Goal: Task Accomplishment & Management: Manage account settings

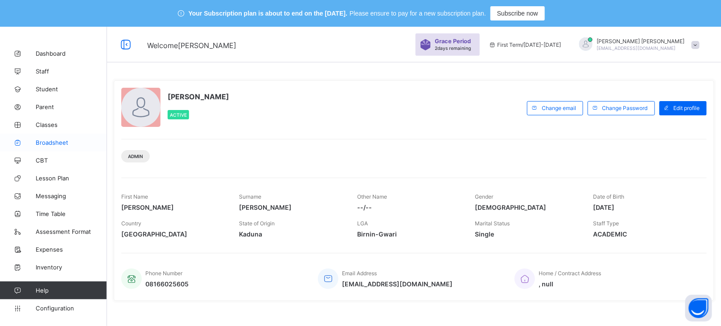
click at [49, 139] on span "Broadsheet" at bounding box center [71, 142] width 71 height 7
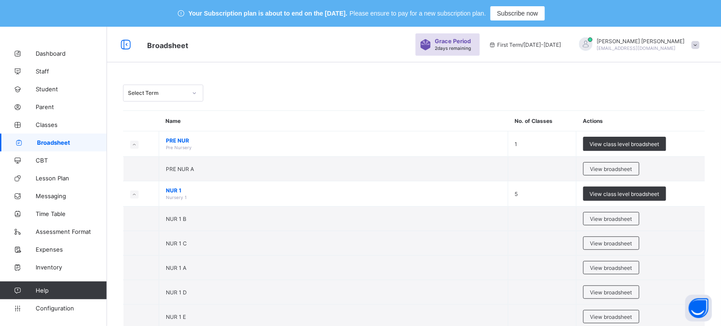
click at [186, 96] on div at bounding box center [194, 93] width 17 height 16
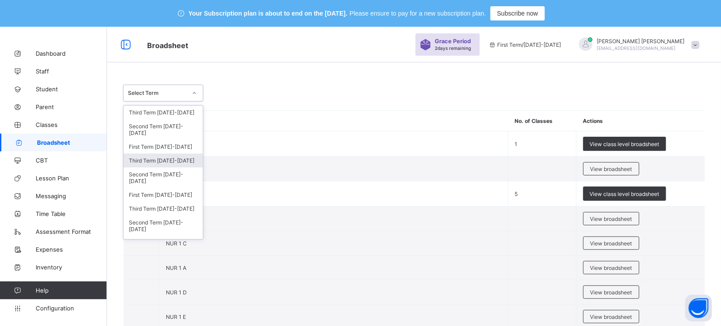
click at [162, 160] on div "Third Term [DATE]-[DATE]" at bounding box center [162, 161] width 79 height 14
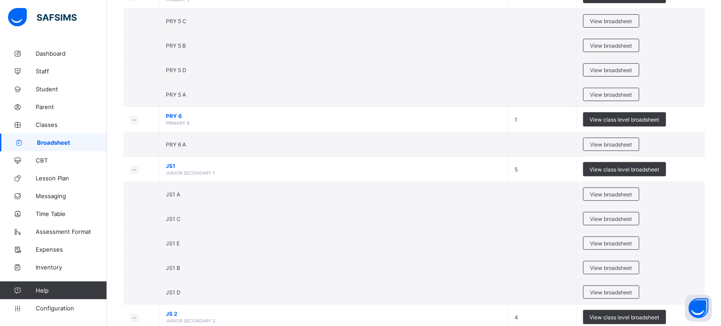
scroll to position [1223, 0]
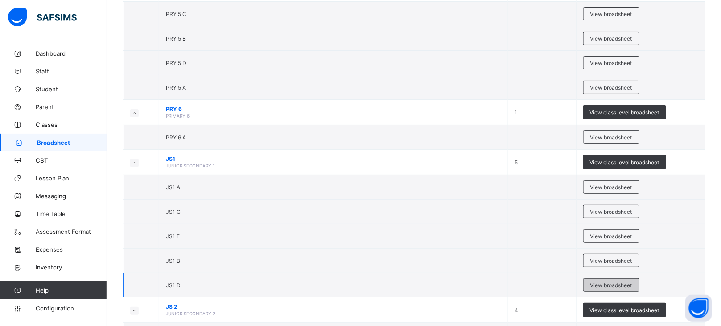
click at [610, 289] on span "View broadsheet" at bounding box center [611, 285] width 42 height 7
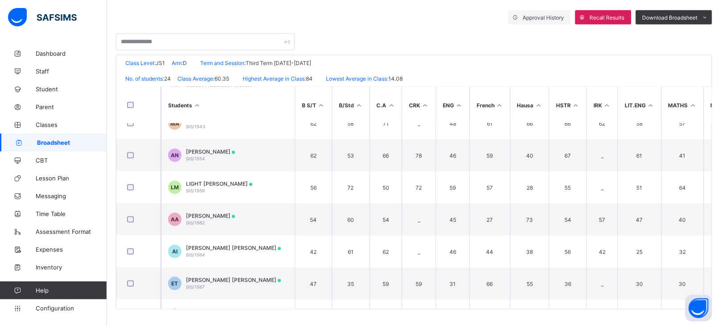
scroll to position [587, 0]
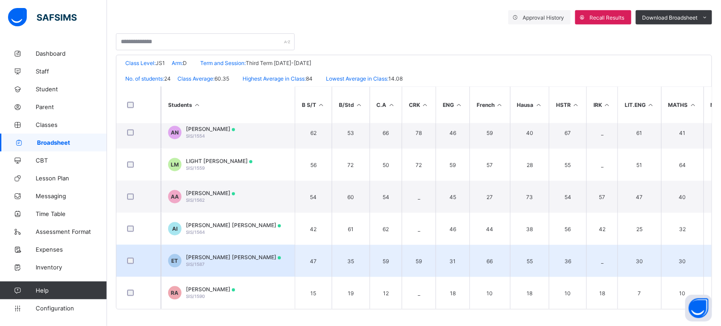
click at [236, 254] on span "[PERSON_NAME] [PERSON_NAME]" at bounding box center [233, 257] width 95 height 7
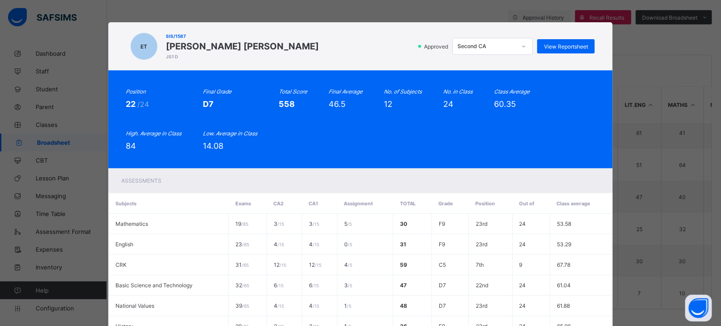
click at [493, 44] on div "Second CA" at bounding box center [486, 46] width 59 height 7
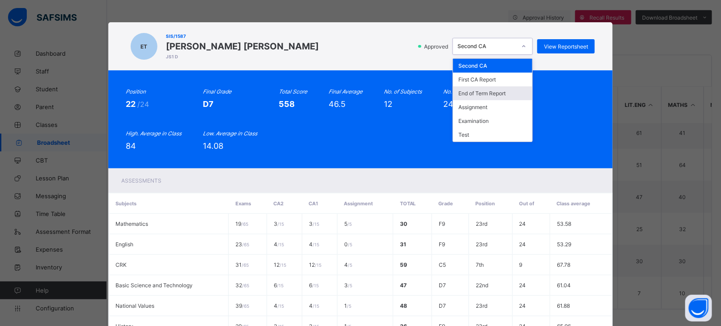
click at [501, 97] on div "End of Term Report" at bounding box center [492, 93] width 79 height 14
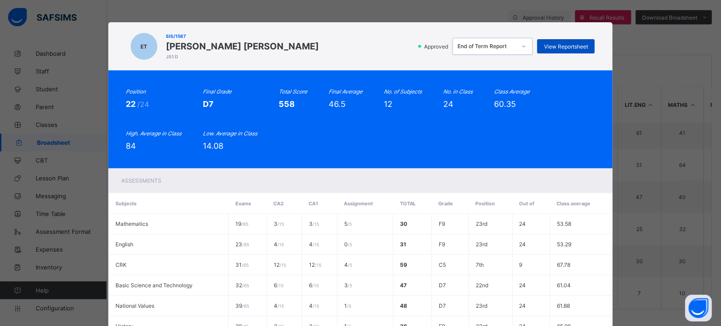
click at [570, 47] on span "View Reportsheet" at bounding box center [566, 46] width 44 height 7
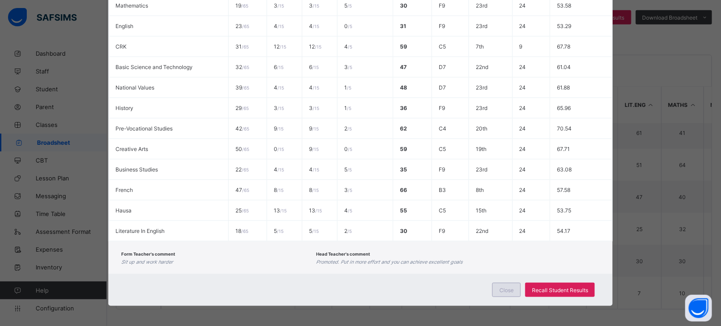
click at [499, 291] on div "Close" at bounding box center [506, 290] width 29 height 14
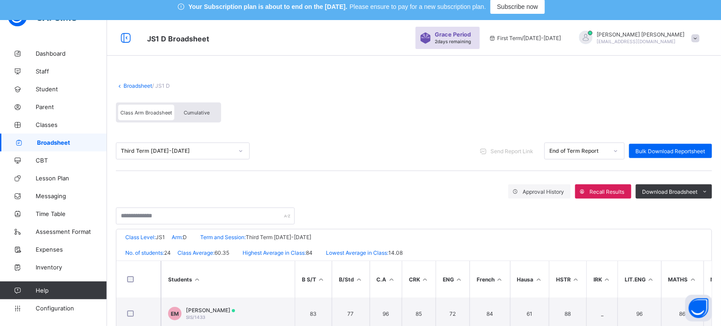
scroll to position [0, 0]
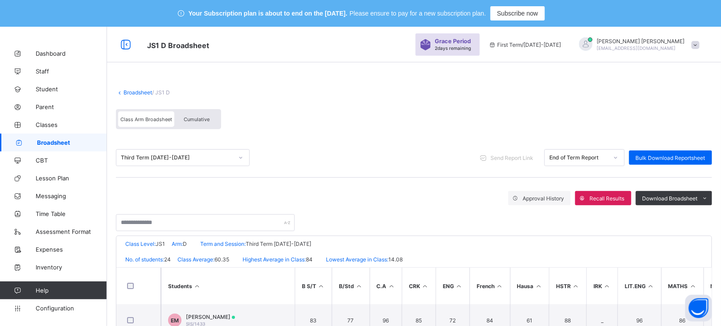
click at [197, 153] on div "Third Term [DATE]-[DATE]" at bounding box center [174, 158] width 116 height 12
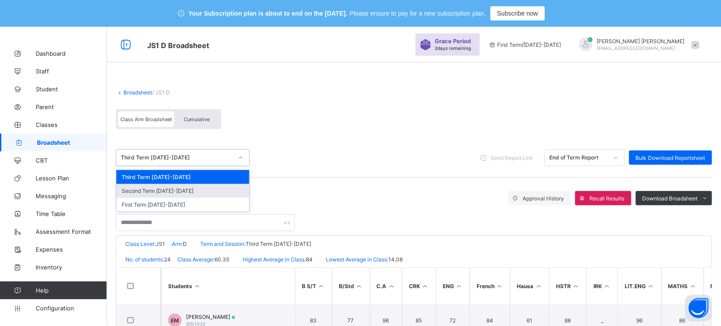
click at [170, 191] on div "Second Term [DATE]-[DATE]" at bounding box center [182, 191] width 133 height 14
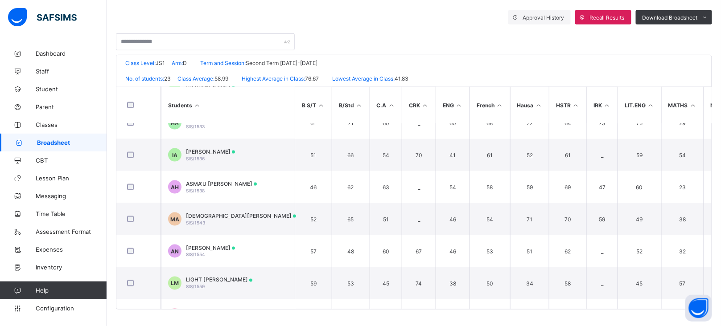
scroll to position [555, 0]
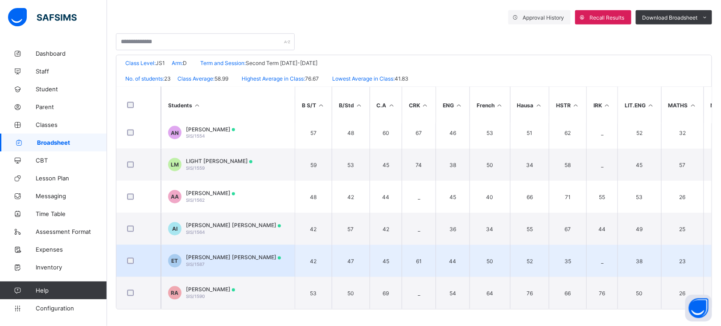
click at [228, 254] on span "[PERSON_NAME] [PERSON_NAME]" at bounding box center [233, 257] width 95 height 7
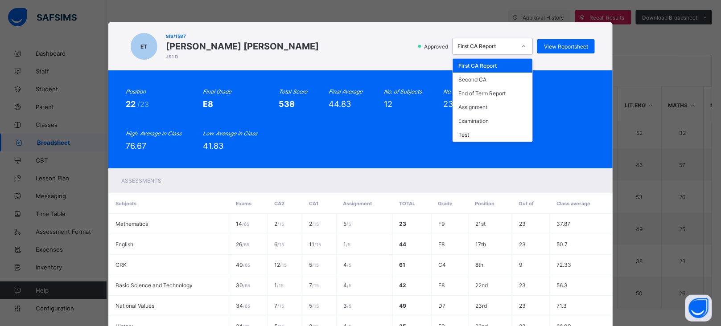
click at [504, 45] on div "First CA Report" at bounding box center [486, 46] width 59 height 7
click at [498, 93] on div "End of Term Report" at bounding box center [492, 93] width 79 height 14
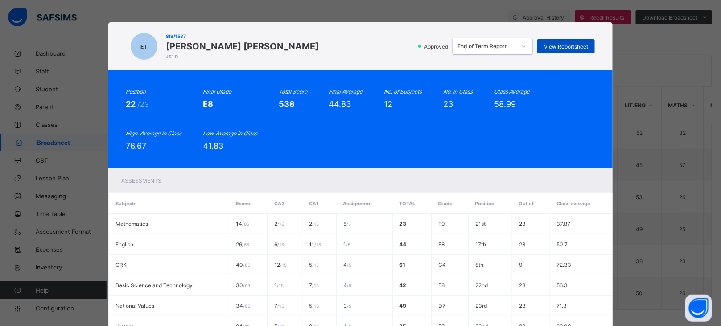
click at [570, 48] on span "View Reportsheet" at bounding box center [566, 46] width 44 height 7
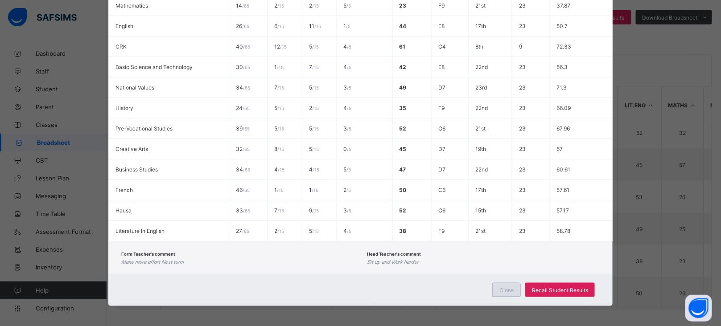
click at [516, 283] on div "Close" at bounding box center [506, 290] width 29 height 14
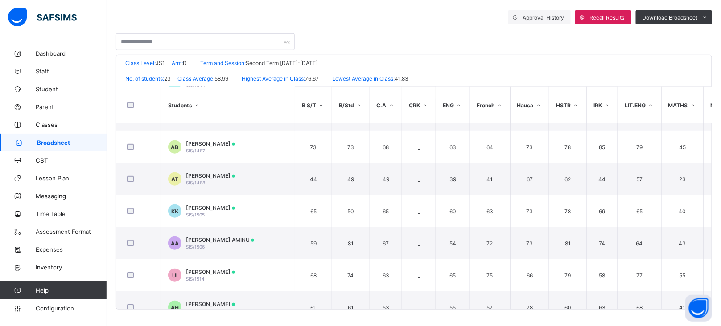
scroll to position [0, 0]
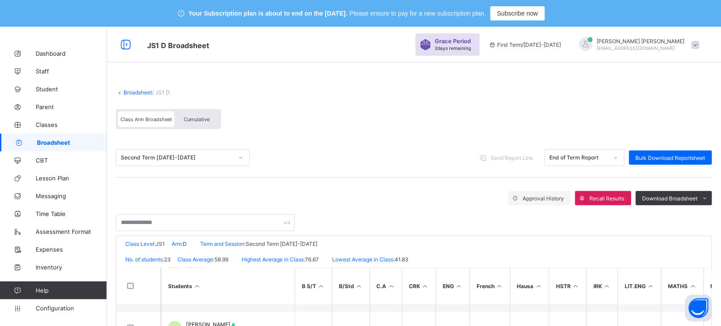
click at [193, 157] on div "Second Term [DATE]-[DATE]" at bounding box center [177, 158] width 112 height 7
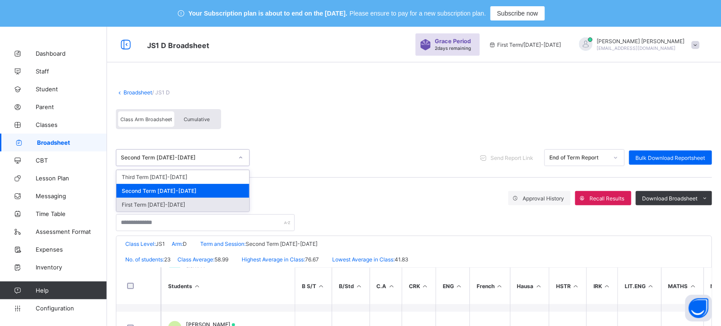
click at [161, 205] on div "First Term [DATE]-[DATE]" at bounding box center [182, 205] width 133 height 14
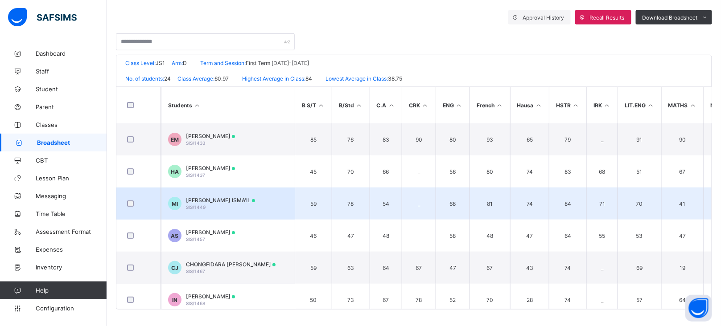
scroll to position [587, 0]
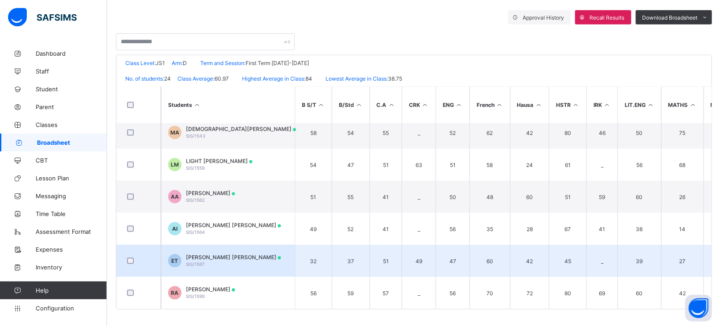
click at [217, 255] on span "[PERSON_NAME] [PERSON_NAME]" at bounding box center [233, 257] width 95 height 7
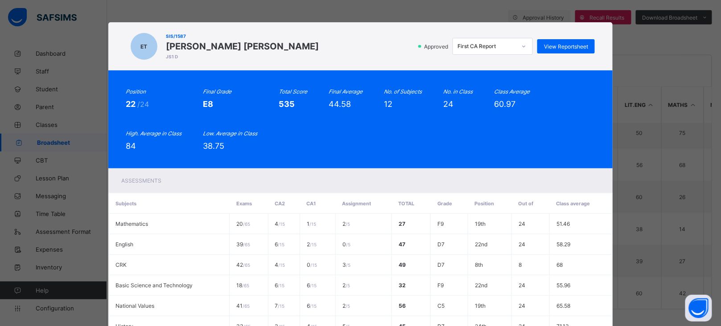
click at [504, 50] on div "First CA Report" at bounding box center [484, 46] width 62 height 12
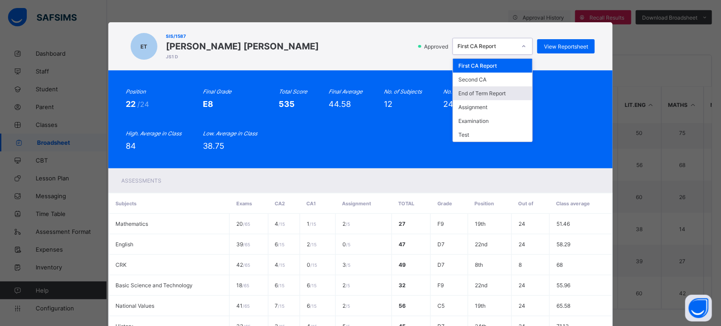
click at [494, 90] on div "End of Term Report" at bounding box center [492, 93] width 79 height 14
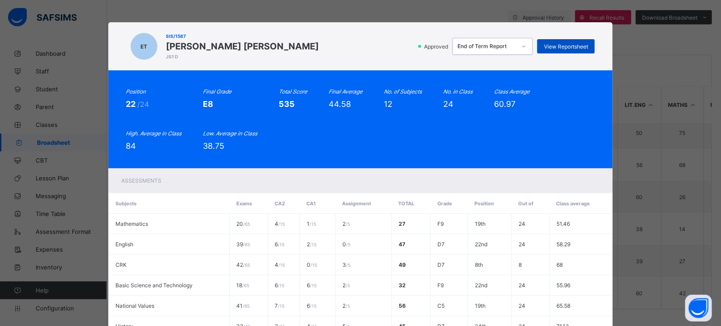
click at [565, 44] on span "View Reportsheet" at bounding box center [566, 46] width 44 height 7
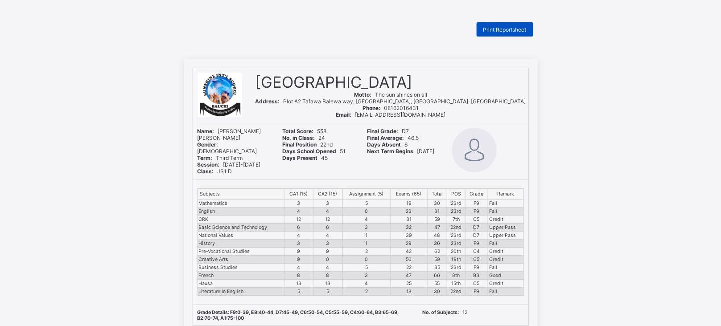
click at [506, 31] on span "Print Reportsheet" at bounding box center [504, 29] width 43 height 7
click at [498, 32] on span "Print Reportsheet" at bounding box center [504, 29] width 43 height 7
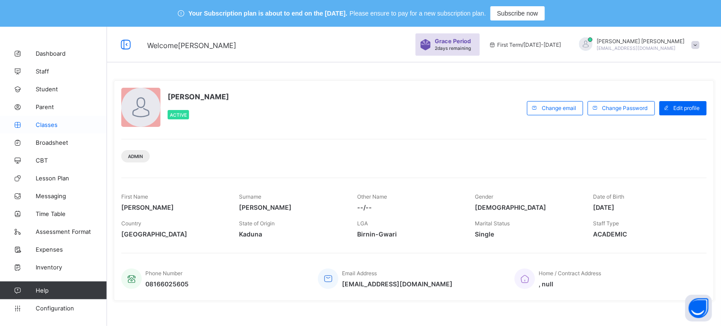
click at [50, 126] on span "Classes" at bounding box center [71, 124] width 71 height 7
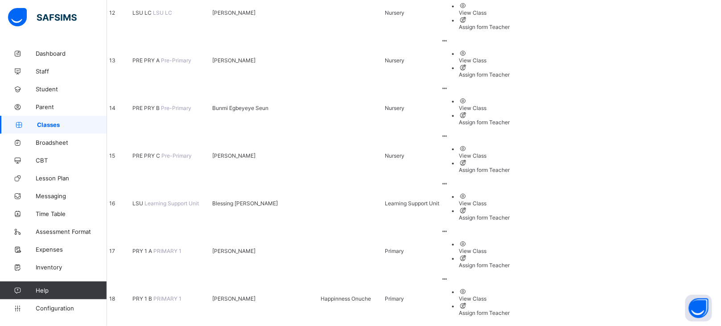
scroll to position [733, 0]
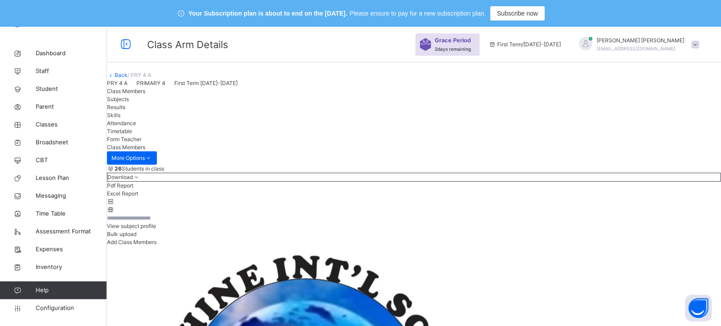
click at [127, 78] on link "Back" at bounding box center [121, 75] width 13 height 7
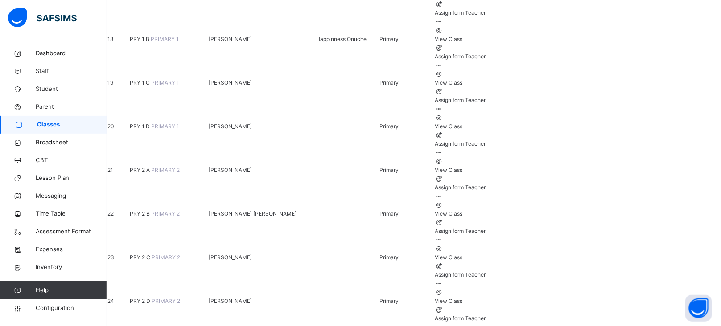
scroll to position [865, 0]
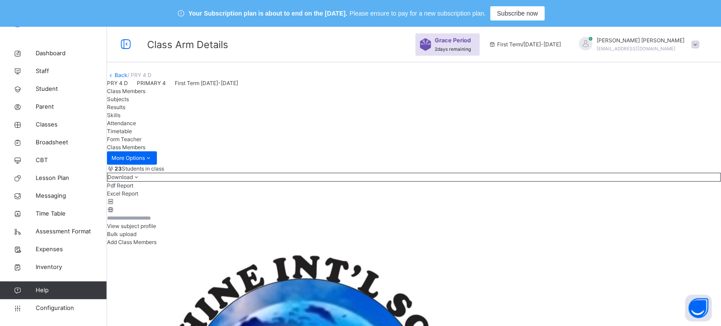
click at [129, 102] on span "Subjects" at bounding box center [118, 99] width 22 height 7
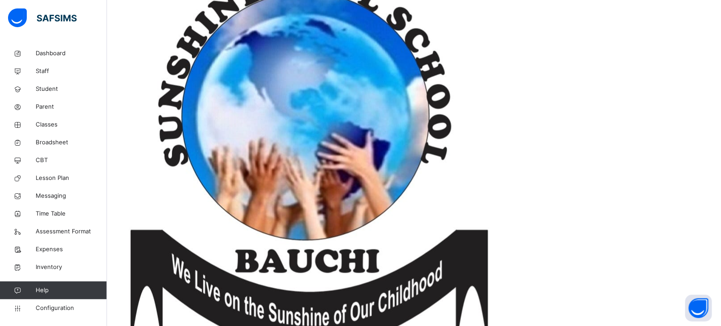
scroll to position [338, 0]
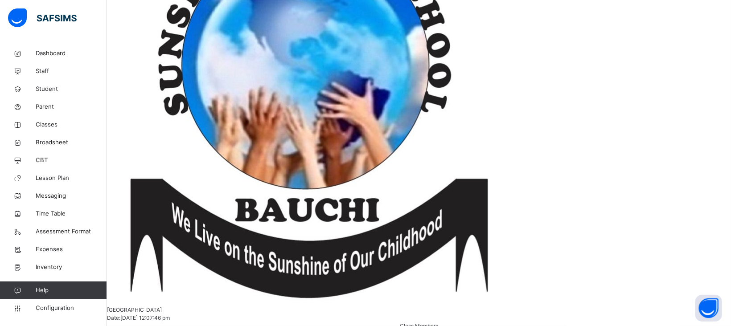
type input "****"
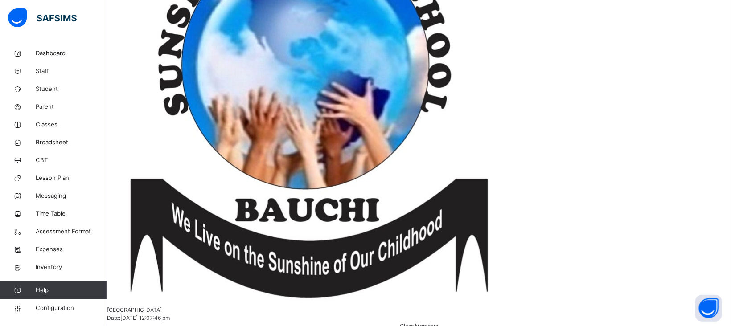
type input "***"
type input "****"
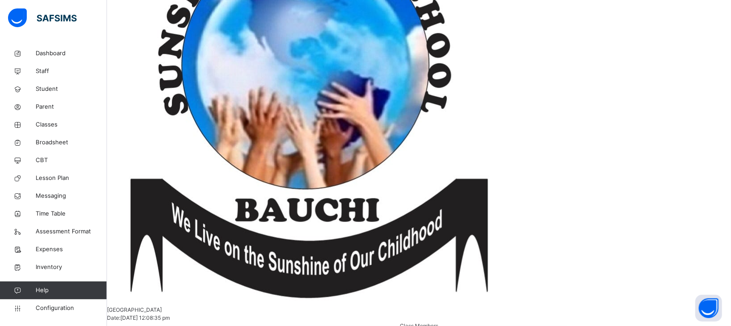
type input "****"
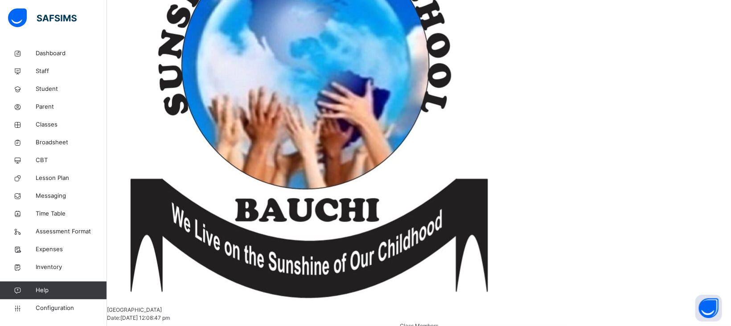
type input "*"
type input "***"
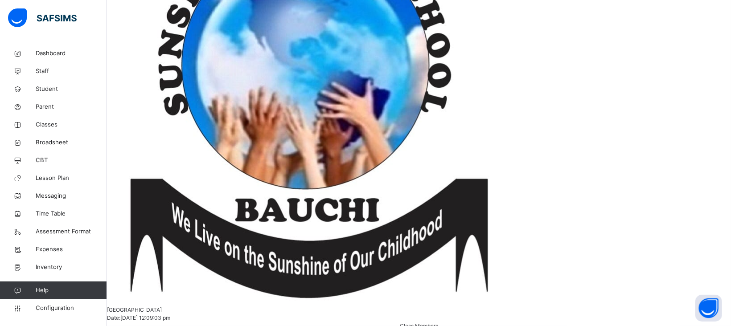
type input "***"
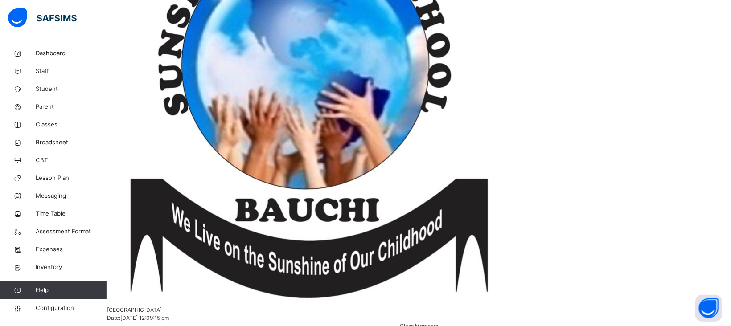
type input "***"
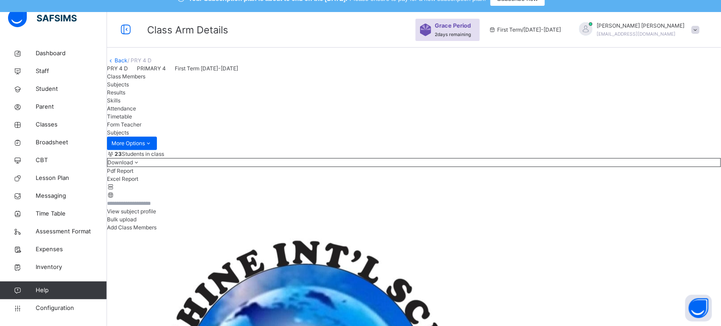
scroll to position [0, 0]
